Goal: Transaction & Acquisition: Purchase product/service

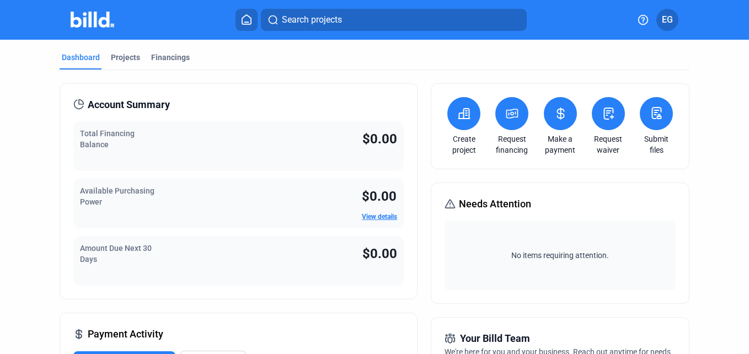
click at [460, 116] on icon at bounding box center [464, 114] width 11 height 10
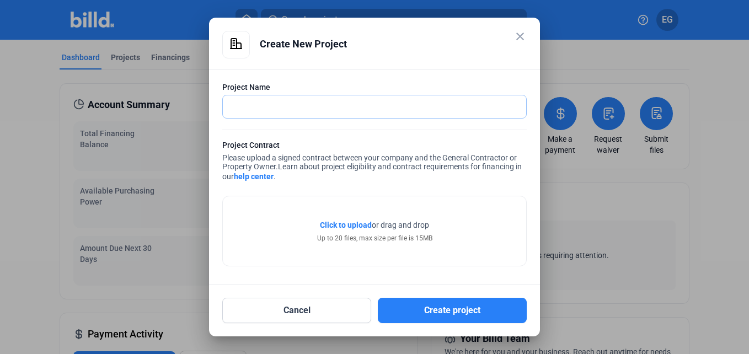
click at [275, 110] on input "text" at bounding box center [368, 106] width 291 height 23
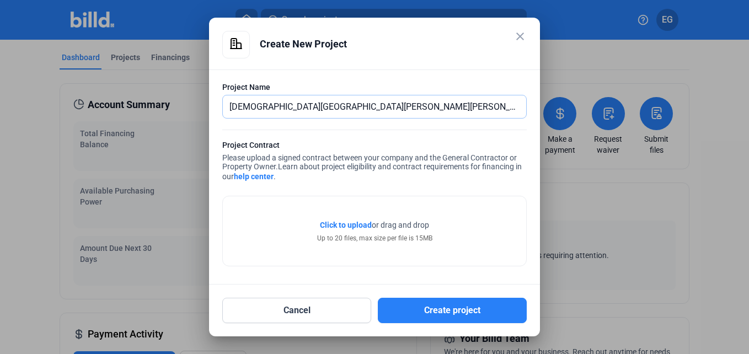
type input "Temple Paley Hall"
click at [345, 223] on span "Click to upload" at bounding box center [346, 225] width 52 height 9
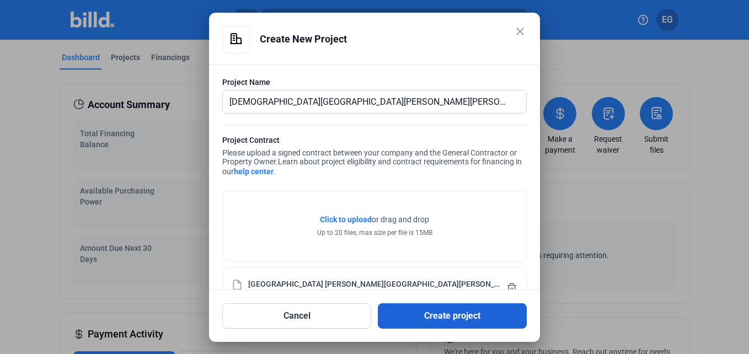
click at [464, 315] on button "Create project" at bounding box center [452, 316] width 149 height 25
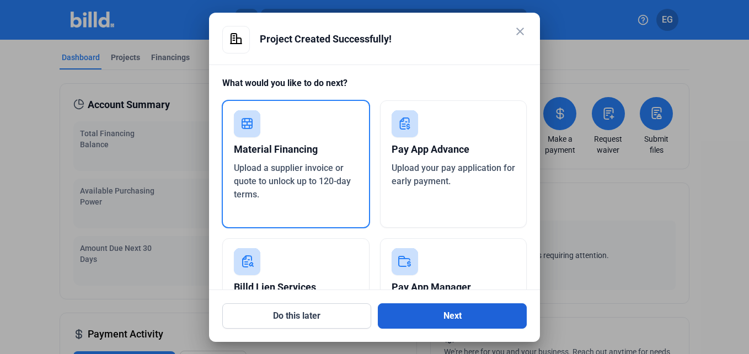
click at [437, 315] on button "Next" at bounding box center [452, 316] width 149 height 25
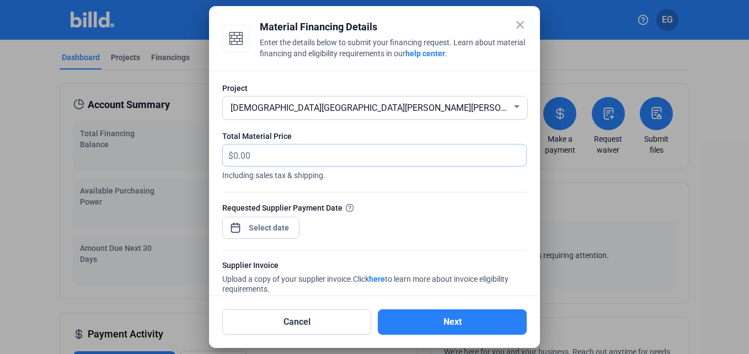
click at [259, 159] on input "text" at bounding box center [373, 156] width 280 height 22
type input "31,038.94"
click at [663, 228] on div at bounding box center [374, 177] width 749 height 354
click at [272, 227] on div "close Material Financing Details Enter the details below to submit your financi…" at bounding box center [374, 177] width 749 height 354
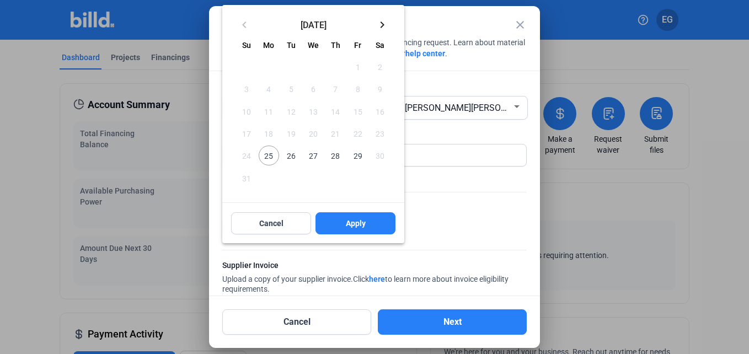
click at [293, 157] on span "26" at bounding box center [291, 156] width 20 height 20
click at [359, 228] on span "Apply" at bounding box center [356, 223] width 20 height 11
type input "Aug 26, 2025"
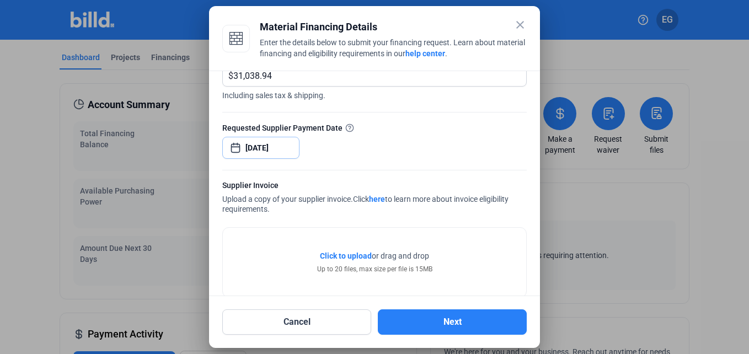
scroll to position [101, 0]
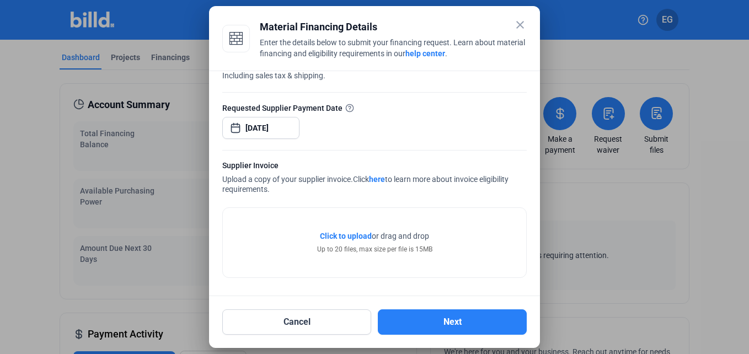
click at [343, 235] on span "Click to upload" at bounding box center [346, 236] width 52 height 9
click at [698, 155] on div at bounding box center [374, 177] width 749 height 354
click at [649, 242] on div at bounding box center [374, 177] width 749 height 354
click at [333, 235] on span "Click to upload" at bounding box center [346, 236] width 52 height 9
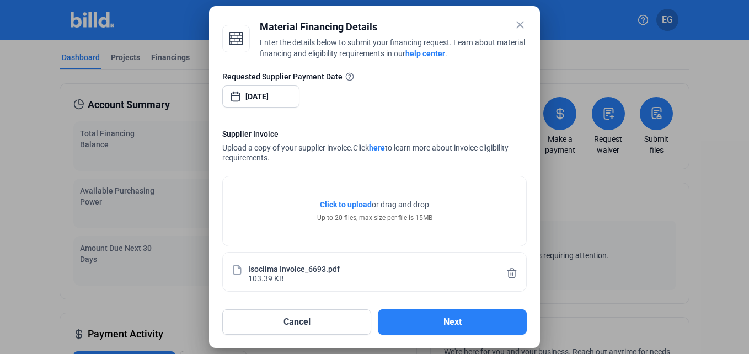
scroll to position [142, 0]
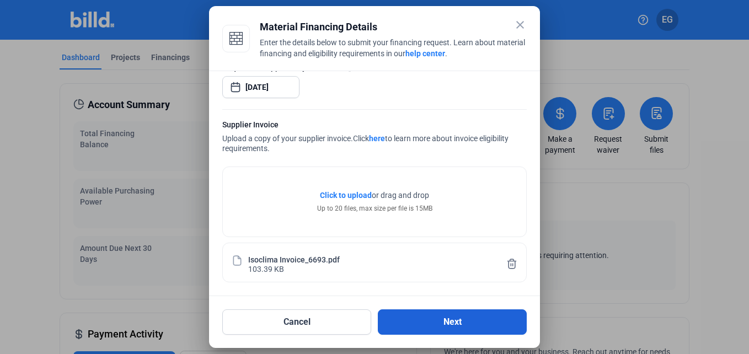
click at [461, 320] on button "Next" at bounding box center [452, 322] width 149 height 25
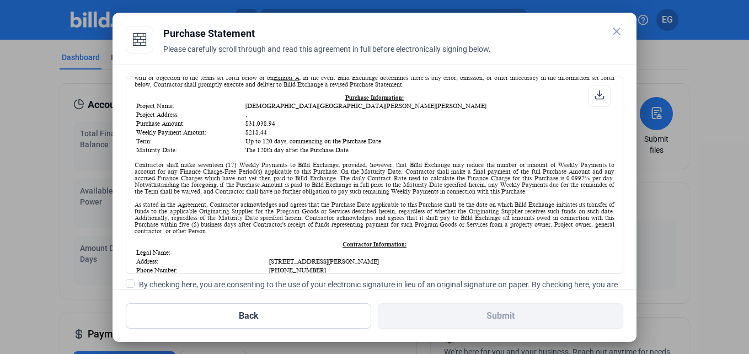
scroll to position [0, 0]
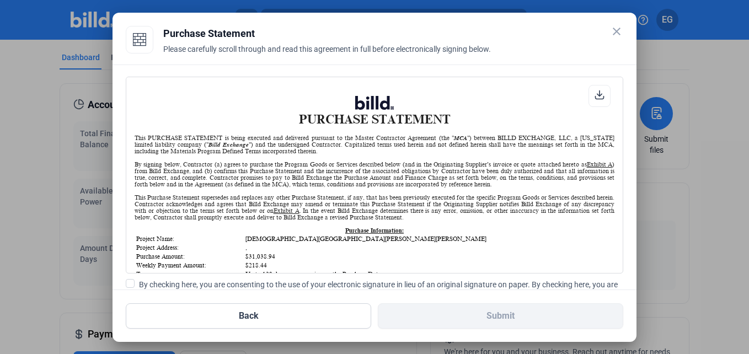
click at [595, 98] on icon at bounding box center [600, 95] width 10 height 10
click at [366, 37] on div "Purchase Statement" at bounding box center [393, 33] width 460 height 15
click at [675, 218] on div at bounding box center [374, 177] width 749 height 354
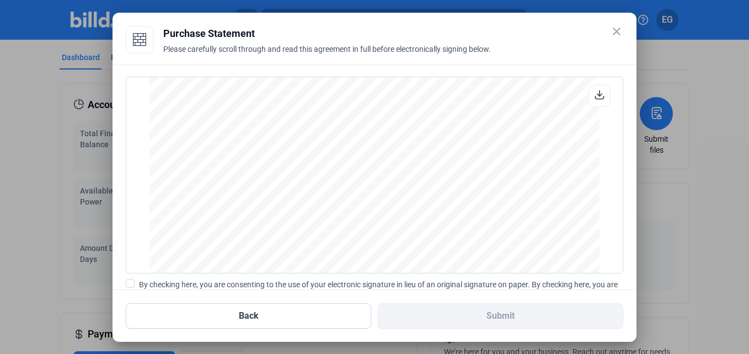
click at [614, 35] on mat-icon "close" at bounding box center [616, 31] width 13 height 13
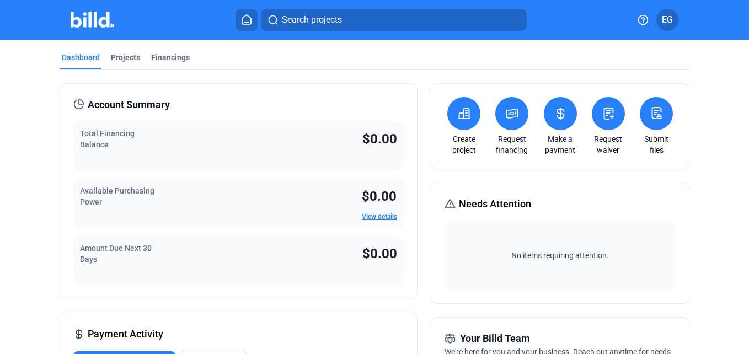
click at [668, 25] on span "EG" at bounding box center [667, 19] width 11 height 13
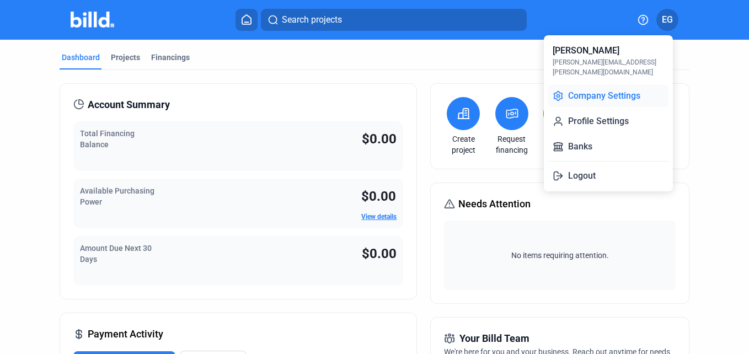
click at [622, 86] on button "Company Settings" at bounding box center [609, 96] width 120 height 22
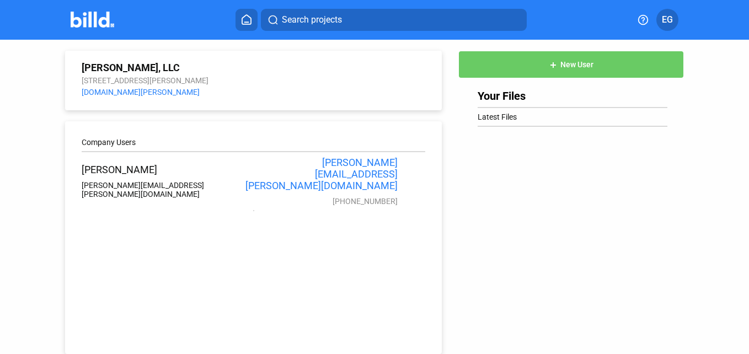
click at [676, 22] on button "EG" at bounding box center [668, 20] width 22 height 22
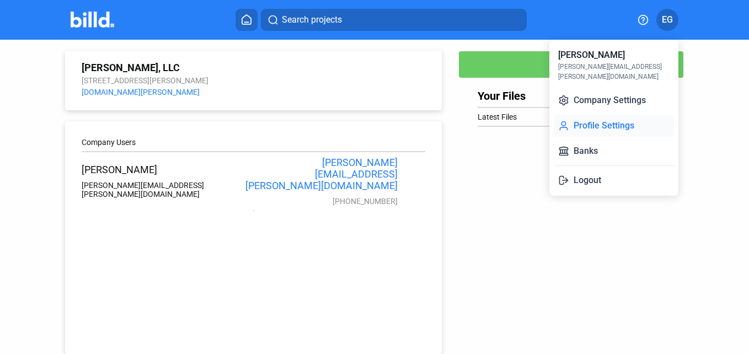
click at [621, 115] on button "Profile Settings" at bounding box center [614, 126] width 120 height 22
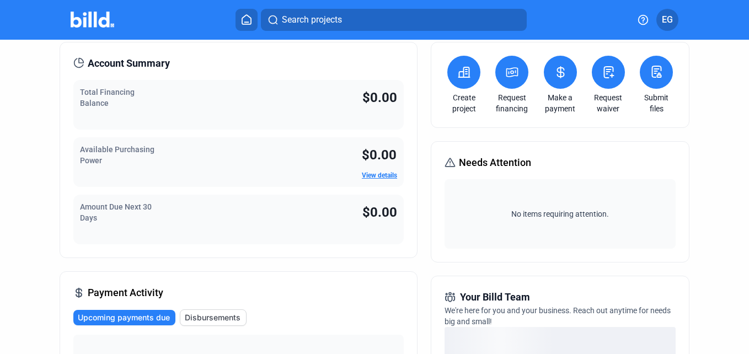
scroll to position [110, 0]
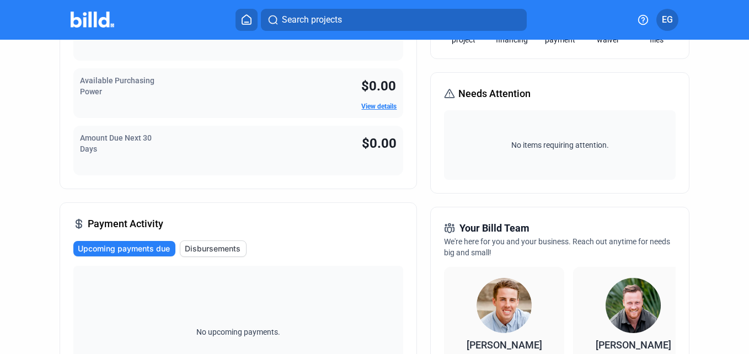
click at [369, 107] on link "View details" at bounding box center [378, 107] width 35 height 8
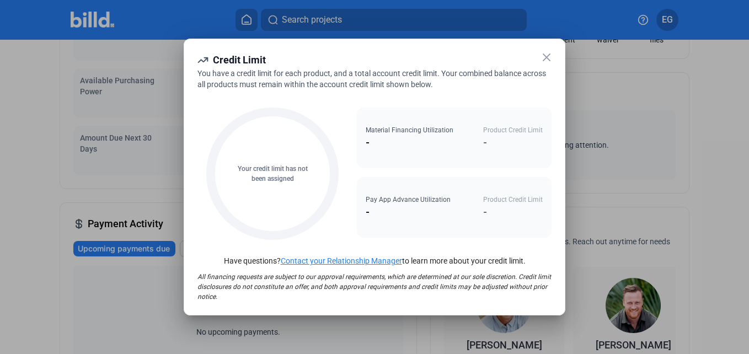
click at [549, 57] on icon at bounding box center [546, 57] width 13 height 13
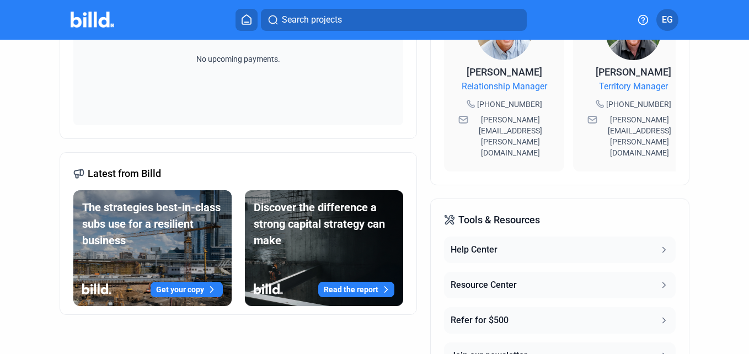
scroll to position [386, 0]
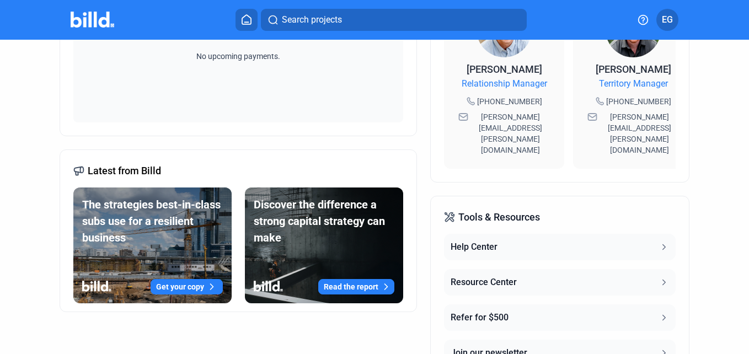
click at [497, 234] on button "Help Center" at bounding box center [560, 247] width 232 height 26
click at [488, 276] on div "Resource Center" at bounding box center [484, 282] width 66 height 13
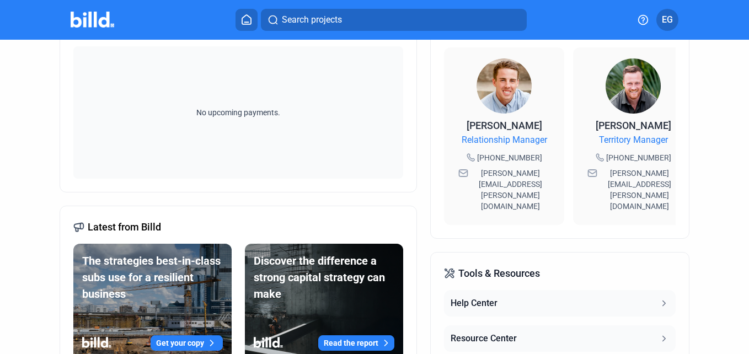
scroll to position [276, 0]
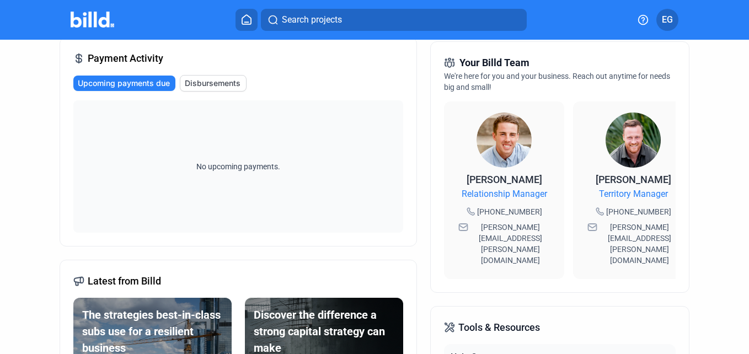
click at [725, 90] on div "Dashboard Projects Financings Account Summary Total Financing Balance $0.00 Ava…" at bounding box center [374, 145] width 749 height 763
